Goal: Ask a question: Seek information or help from site administrators or community

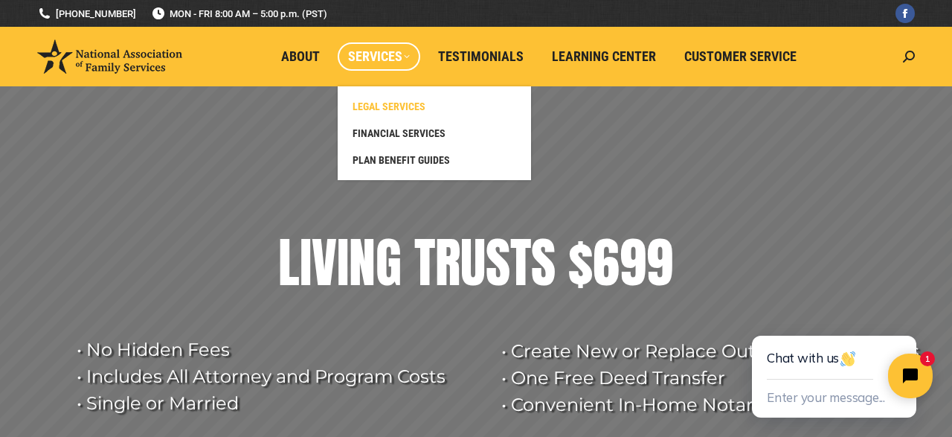
click at [398, 104] on span "LEGAL SERVICES" at bounding box center [389, 106] width 73 height 13
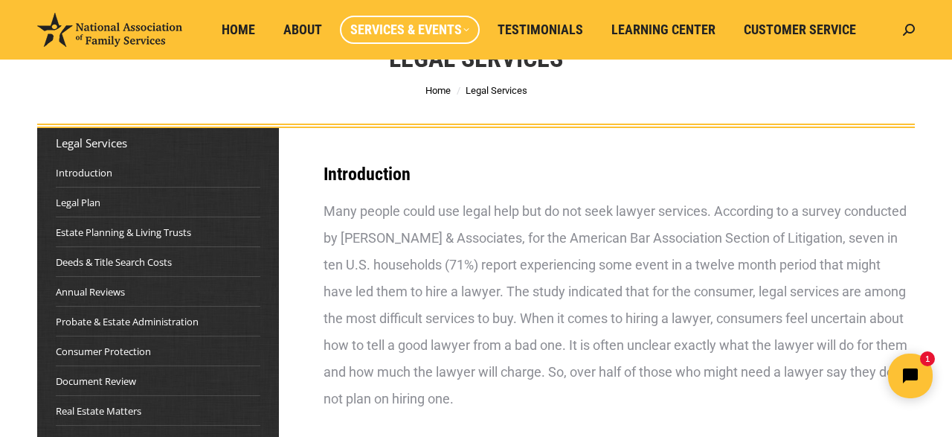
scroll to position [232, 0]
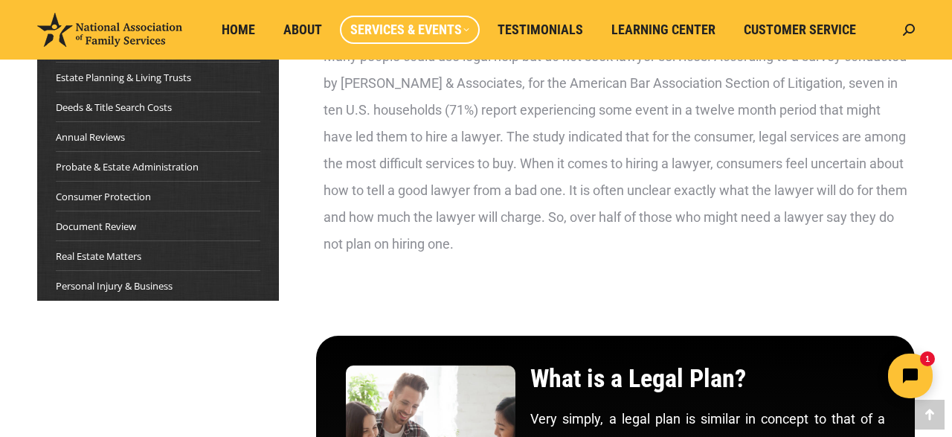
click at [143, 222] on li "Document Review" at bounding box center [158, 222] width 205 height 23
click at [93, 229] on link "Document Review" at bounding box center [96, 226] width 80 height 15
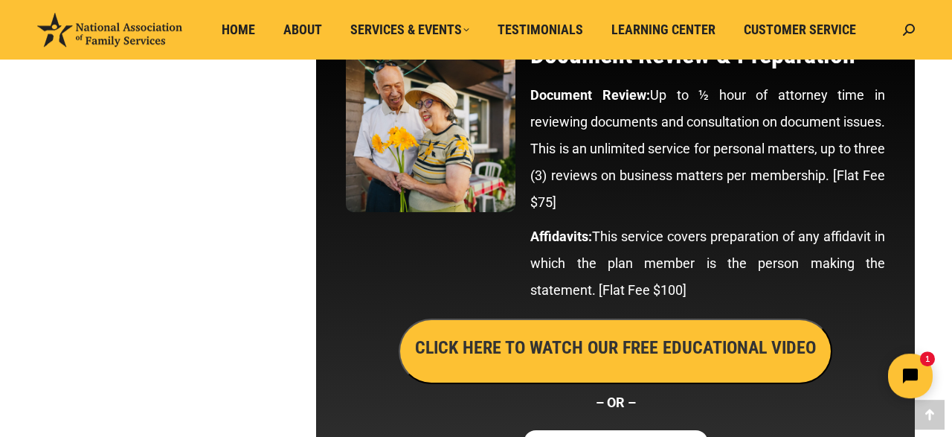
scroll to position [6165, 0]
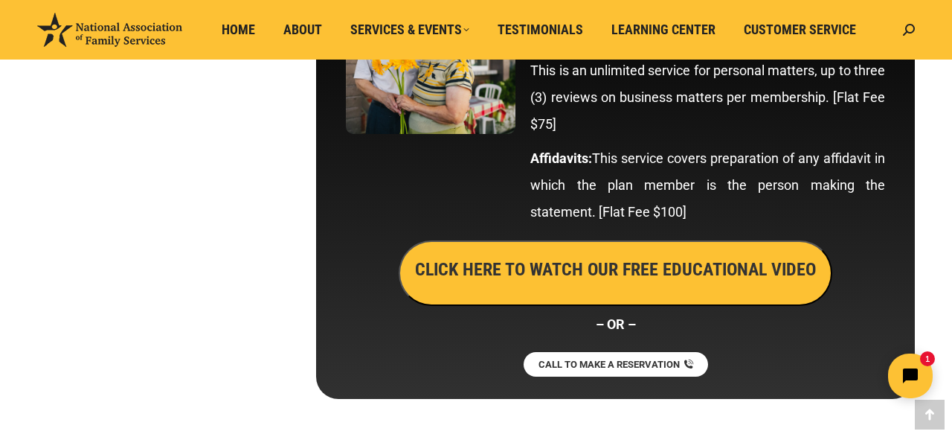
click at [645, 282] on h3 "CLICK HERE TO WATCH OUR FREE EDUCATIONAL VIDEO" at bounding box center [615, 269] width 401 height 25
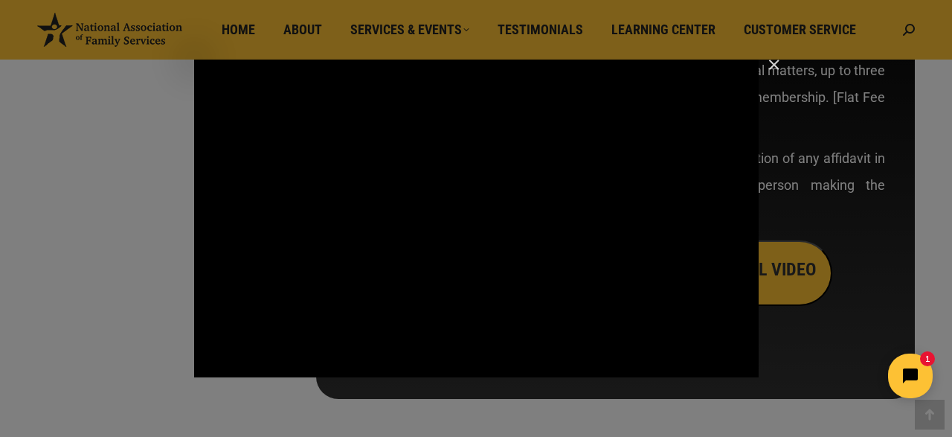
click at [772, 68] on img "Close" at bounding box center [767, 71] width 25 height 25
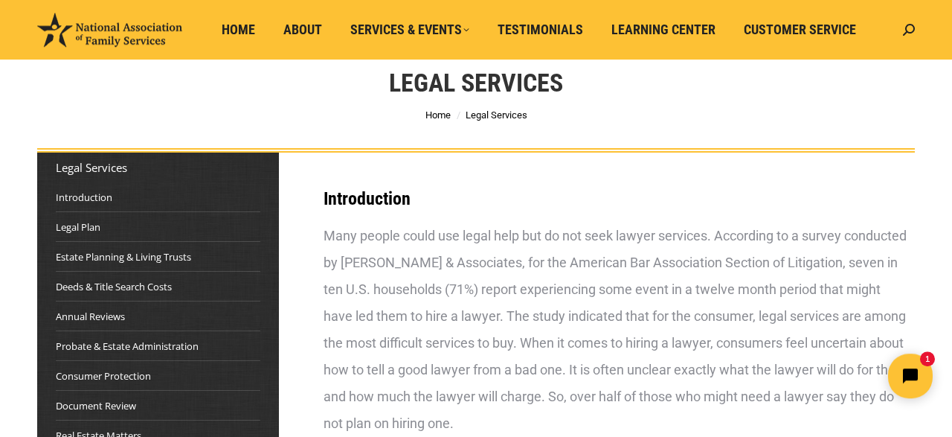
scroll to position [52, 0]
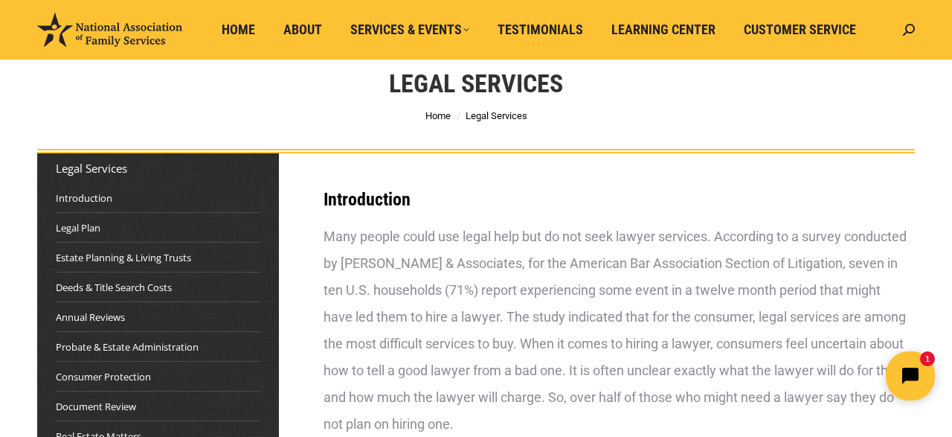
click at [911, 366] on icon "Open chat widget" at bounding box center [919, 376] width 23 height 23
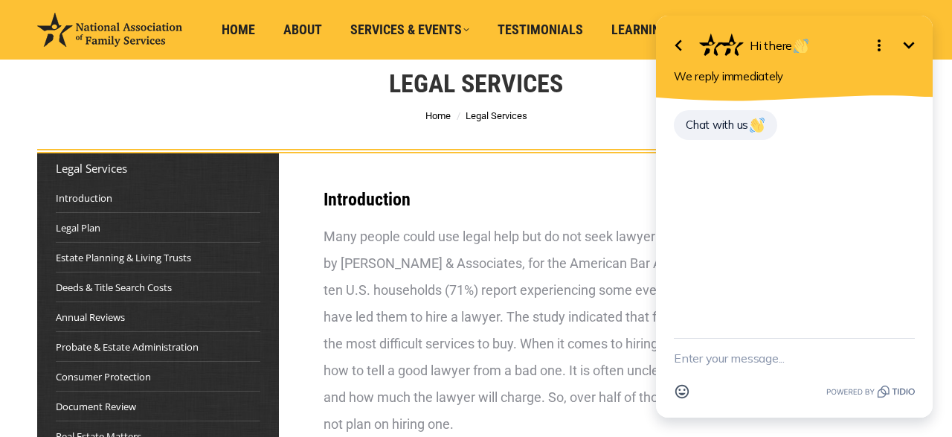
click at [770, 362] on textarea "New message" at bounding box center [794, 358] width 241 height 39
type textarea "h"
type textarea "Hello"
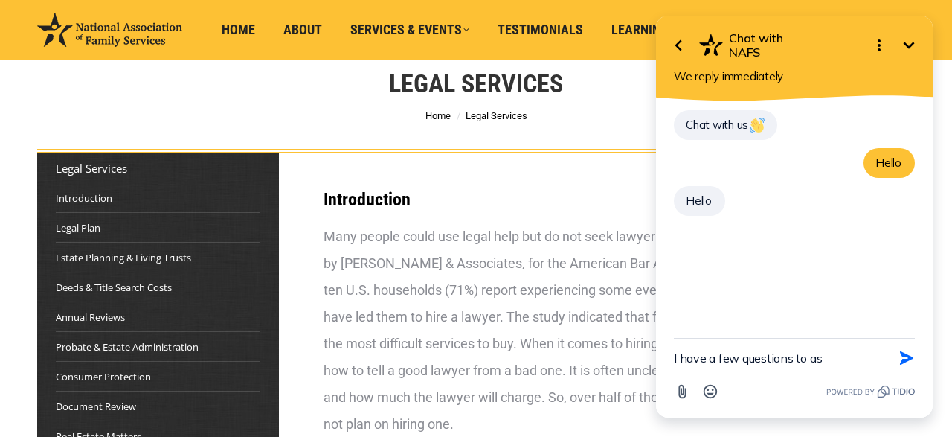
type textarea "I have a few questions to ask"
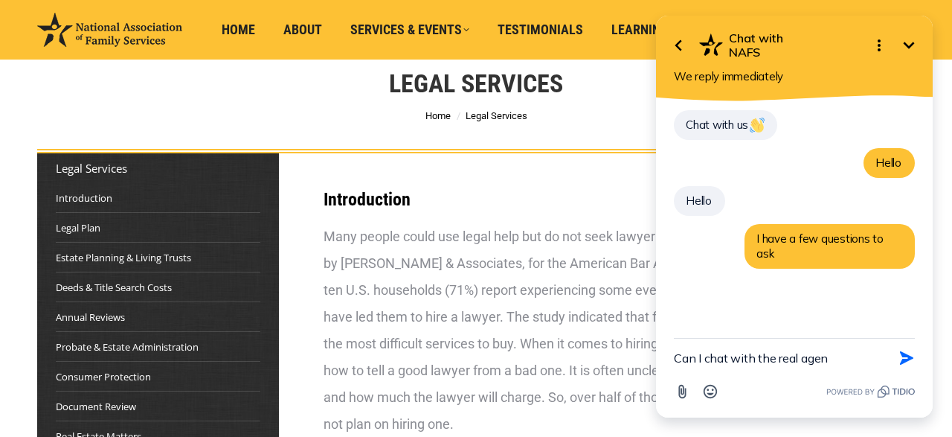
type textarea "Can I chat with the real agent"
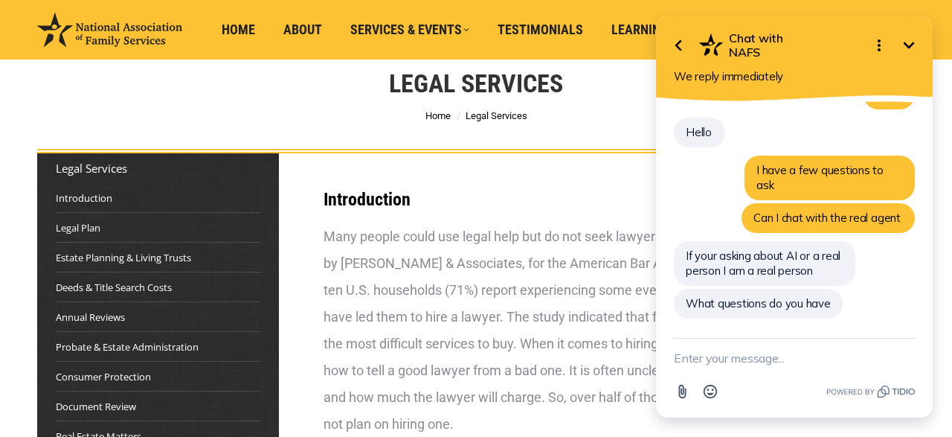
scroll to position [55, 0]
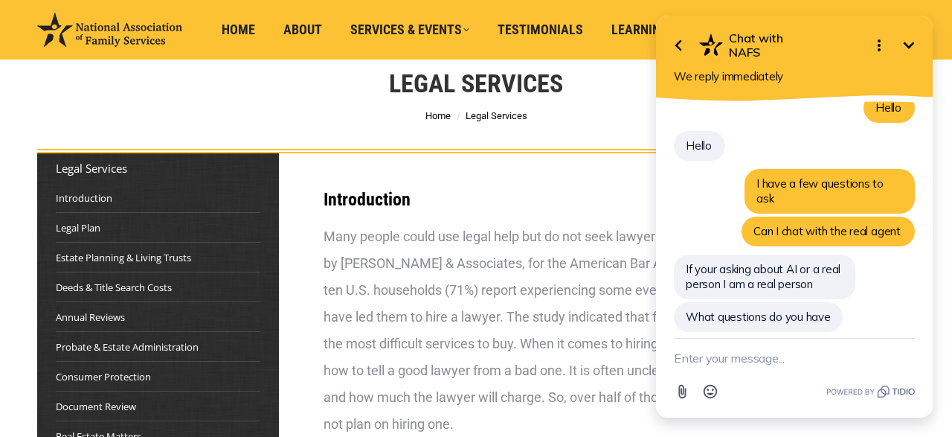
click at [731, 356] on textarea "New message" at bounding box center [794, 358] width 241 height 39
paste textarea "Can a lawyer help us remove his mother from the deed before creating the living…"
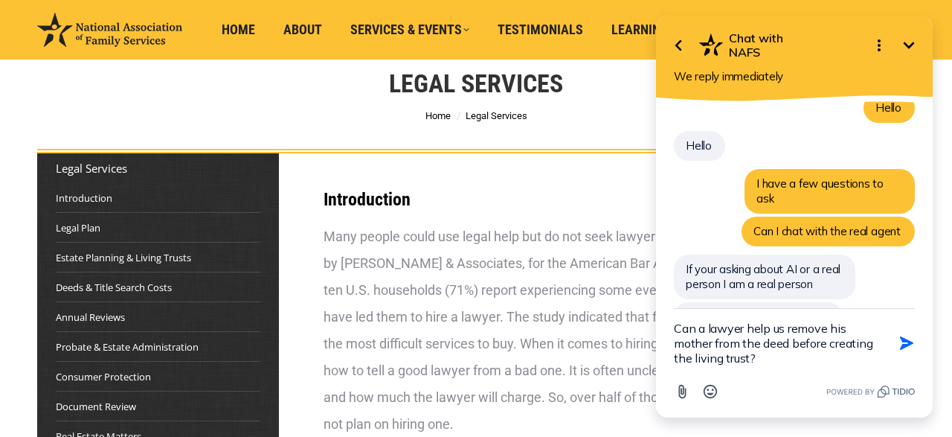
click at [767, 338] on textarea "Can a lawyer help us remove his mother from the deed before creating the living…" at bounding box center [776, 343] width 204 height 68
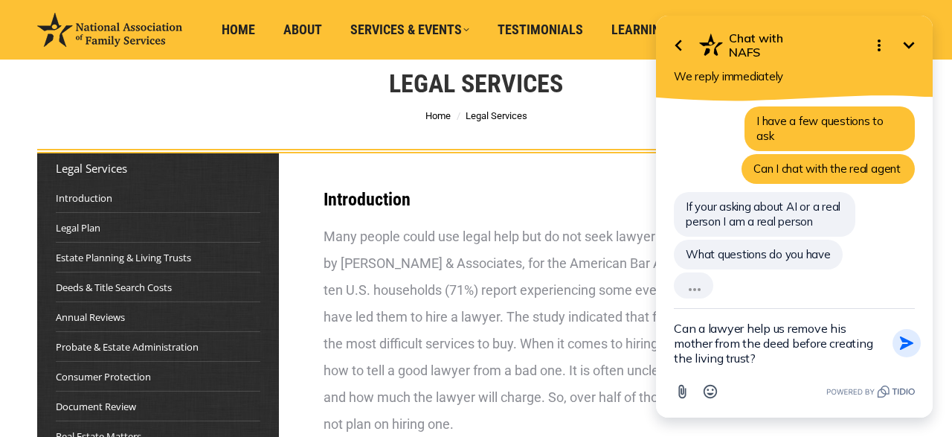
type textarea "Can a lawyer help us remove his mother from the deed before creating the living…"
click at [901, 345] on icon "button" at bounding box center [907, 343] width 16 height 16
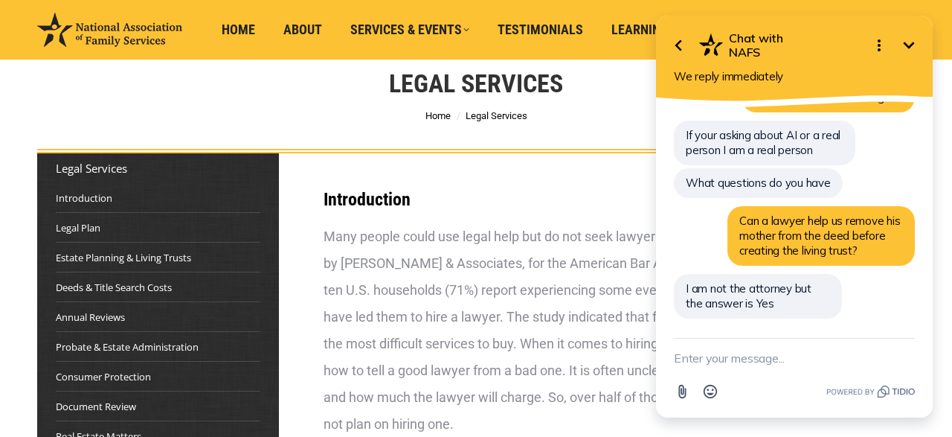
scroll to position [176, 0]
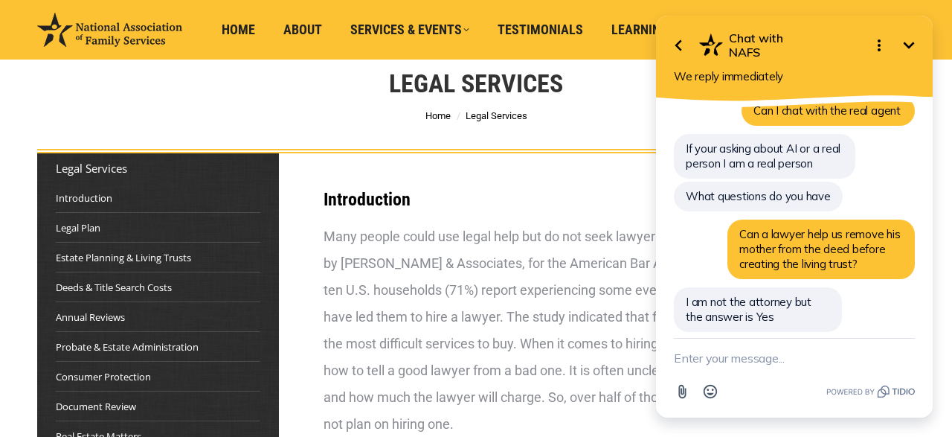
click at [791, 356] on textarea "New message" at bounding box center [794, 358] width 241 height 39
paste textarea "who and when can we do that because we have an appointment with a lawyer [DATE]"
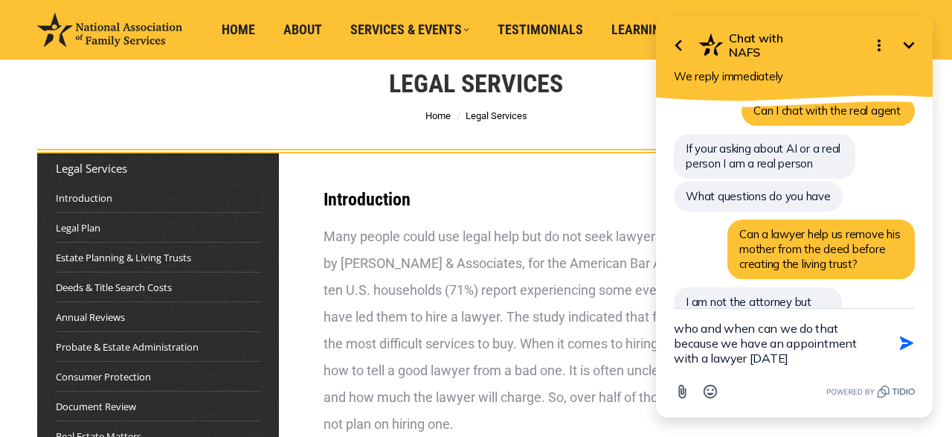
click at [711, 359] on textarea "who and when can we do that because we have an appointment with a lawyer [DATE]" at bounding box center [776, 343] width 204 height 68
drag, startPoint x: 788, startPoint y: 359, endPoint x: 831, endPoint y: 394, distance: 55.5
click at [790, 359] on textarea "who and when can we do that because we have an appointment with your lawyer [DA…" at bounding box center [776, 343] width 204 height 68
click at [825, 360] on textarea "who and when can we do that because we have an appointment with your lawyer [DA…" at bounding box center [776, 343] width 204 height 68
type textarea "who and when can we do that because we have an appointment with your lawyer [DA…"
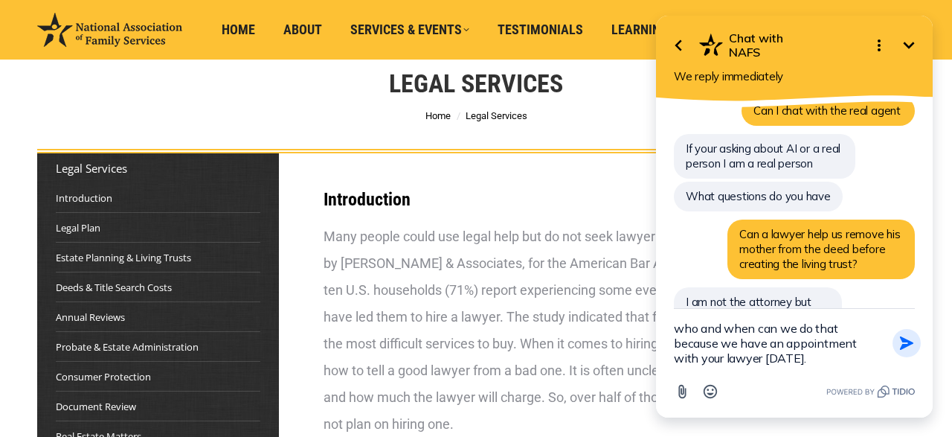
click at [913, 347] on icon "button" at bounding box center [907, 343] width 16 height 16
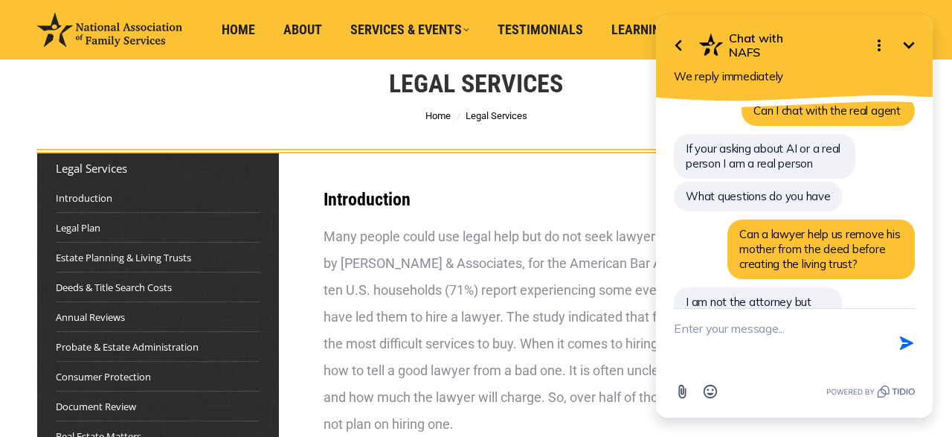
scroll to position [243, 0]
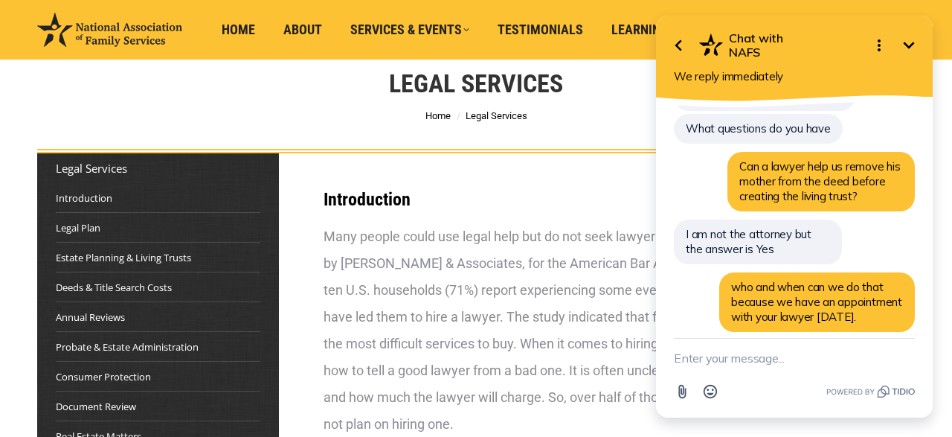
click at [767, 359] on textarea "New message" at bounding box center [794, 358] width 241 height 39
type textarea "to do the living trust"
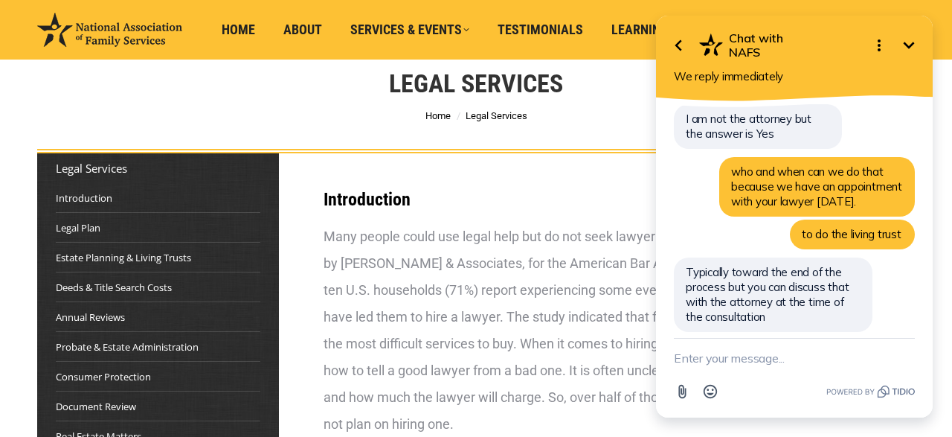
scroll to position [359, 0]
type textarea "I see. Ok Thank you!"
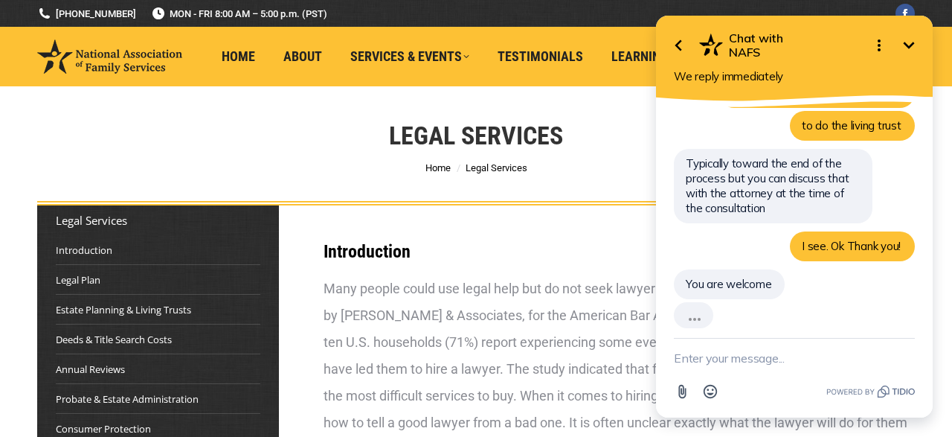
scroll to position [434, 0]
